Goal: Find contact information

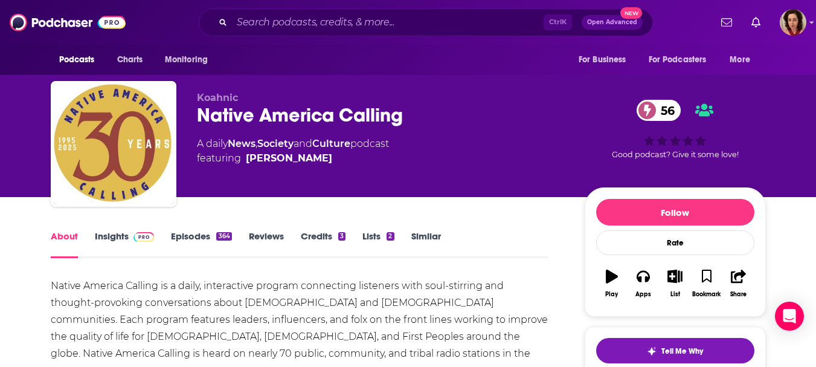
click at [126, 233] on link "Insights" at bounding box center [125, 244] width 60 height 28
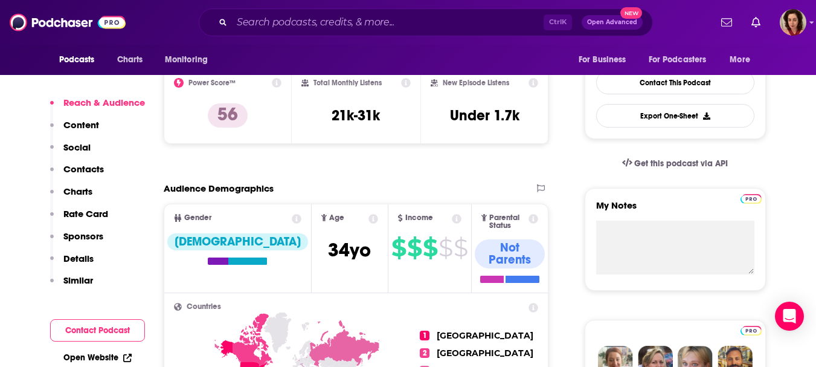
click at [83, 169] on p "Contacts" at bounding box center [83, 168] width 40 height 11
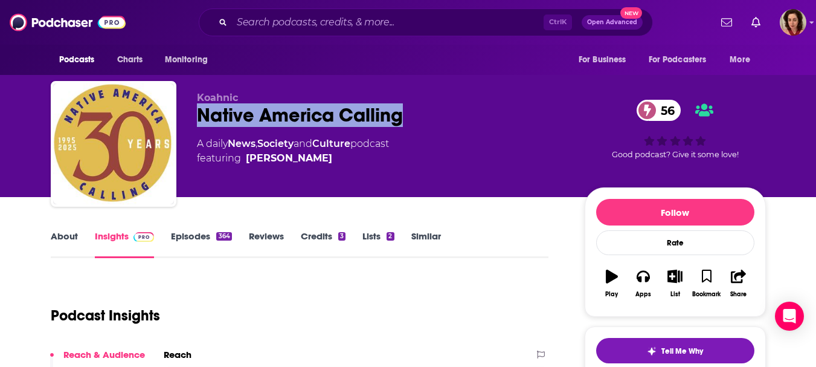
drag, startPoint x: 374, startPoint y: 116, endPoint x: 275, endPoint y: 111, distance: 99.3
click at [193, 118] on div "Koahnic Native America Calling 56 A daily News , Society and Culture podcast fe…" at bounding box center [408, 146] width 715 height 131
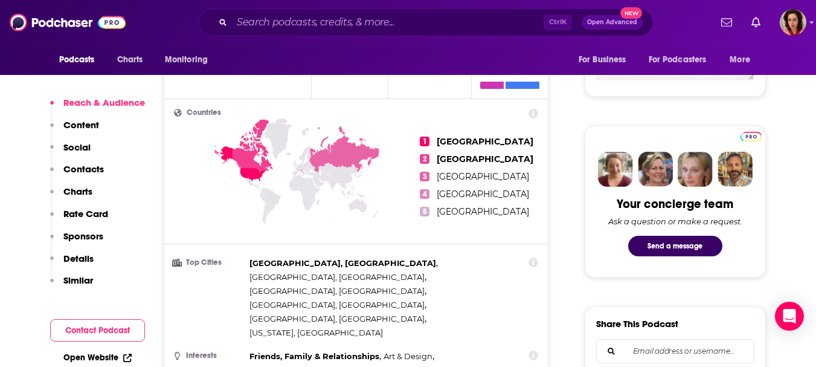
scroll to position [604, 0]
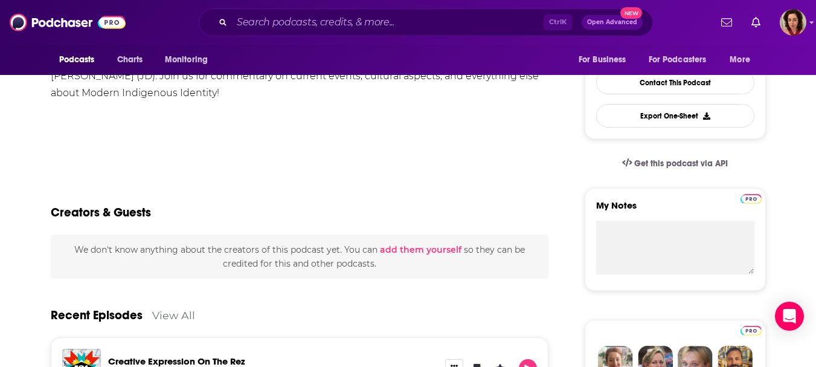
scroll to position [181, 0]
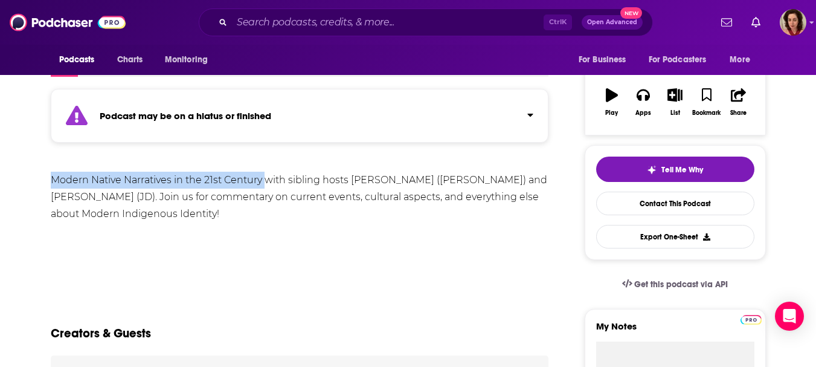
drag, startPoint x: 53, startPoint y: 175, endPoint x: 263, endPoint y: 183, distance: 210.4
click at [263, 183] on div "Modern Native Narratives in the 21st Century with sibling hosts Keevensi (Dee D…" at bounding box center [300, 197] width 499 height 51
copy div "Modern Native Narratives in the 21st Century"
